Goal: Find specific page/section: Find specific page/section

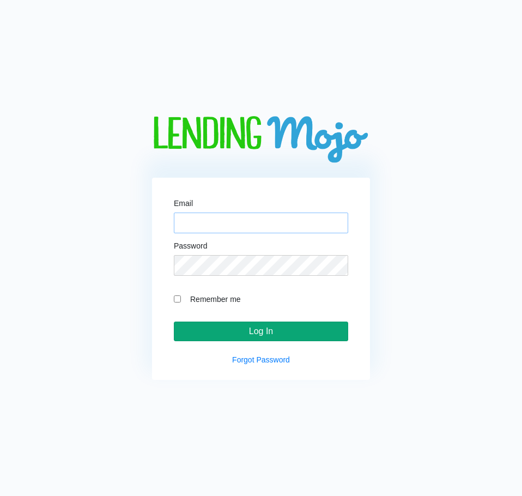
type input "[EMAIL_ADDRESS][DOMAIN_NAME]"
click at [243, 323] on input "Log In" at bounding box center [261, 332] width 174 height 20
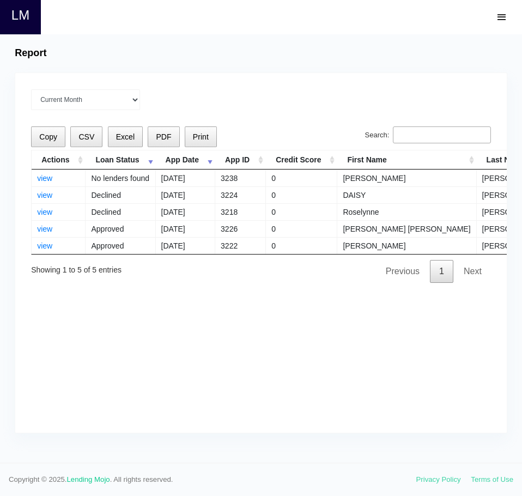
click at [436, 139] on input "Search:" at bounding box center [442, 134] width 98 height 17
paste input "[PERSON_NAME]"
type input "[PERSON_NAME]"
click at [48, 179] on link "view" at bounding box center [44, 178] width 15 height 9
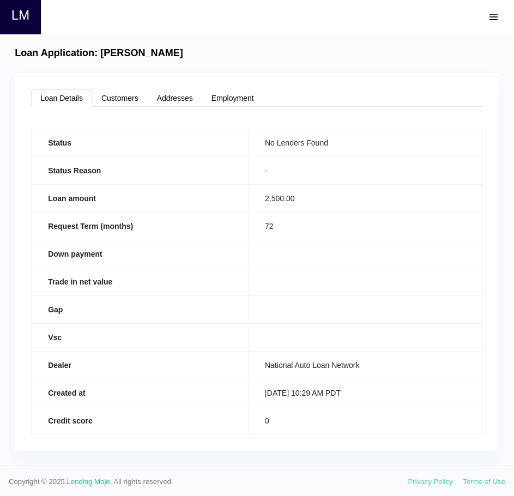
drag, startPoint x: 269, startPoint y: 482, endPoint x: 284, endPoint y: 340, distance: 143.1
click at [269, 481] on span "Copyright © 2025. Lending Mojo . All rights reserved." at bounding box center [209, 482] width 400 height 11
